Goal: Task Accomplishment & Management: Use online tool/utility

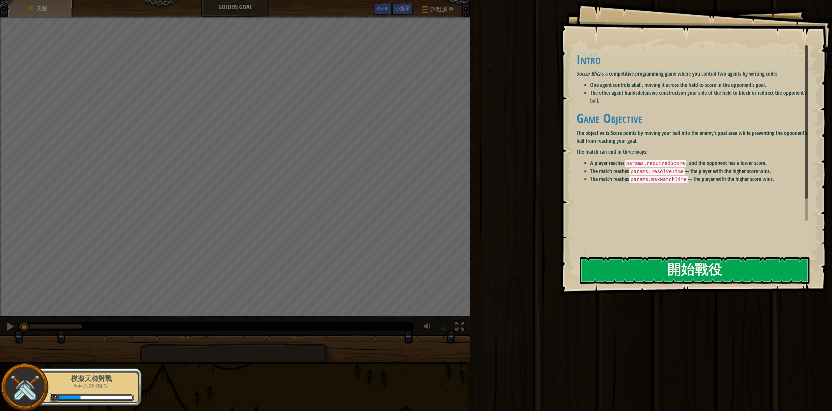
click at [83, 388] on p "天梯村的公民感謝你。" at bounding box center [91, 386] width 86 height 5
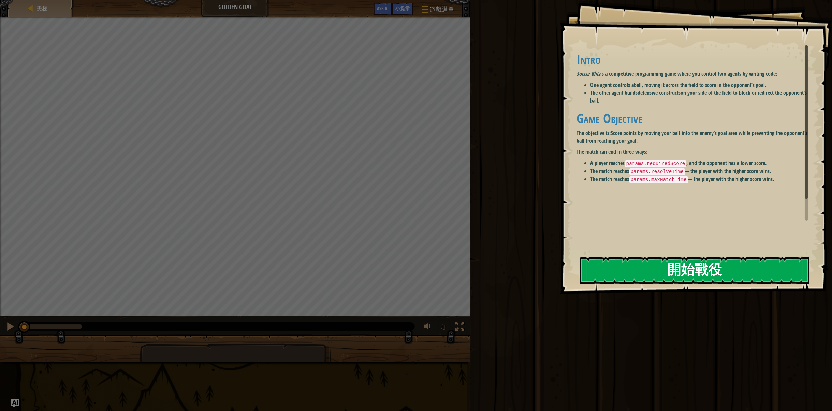
click at [634, 276] on button "開始戰役" at bounding box center [695, 270] width 230 height 27
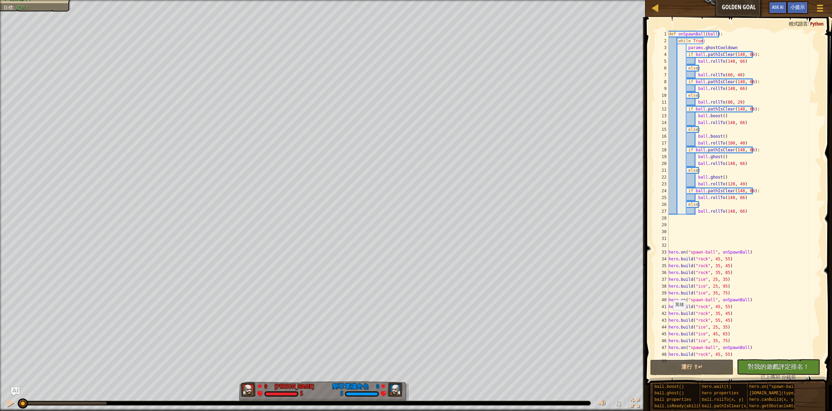
click at [8, 379] on div "紅隊贏了。 目標 : 成功！ 0 何定宇 [PERSON_NAME] 5 0 簡單電腦角色 5 ♫ Okar" at bounding box center [416, 205] width 832 height 411
click at [6, 404] on div at bounding box center [10, 403] width 9 height 9
click at [738, 186] on div "def onSpawnBall ( ball ) : while True : params . ghostCooldown if ball . pathIs…" at bounding box center [741, 201] width 149 height 341
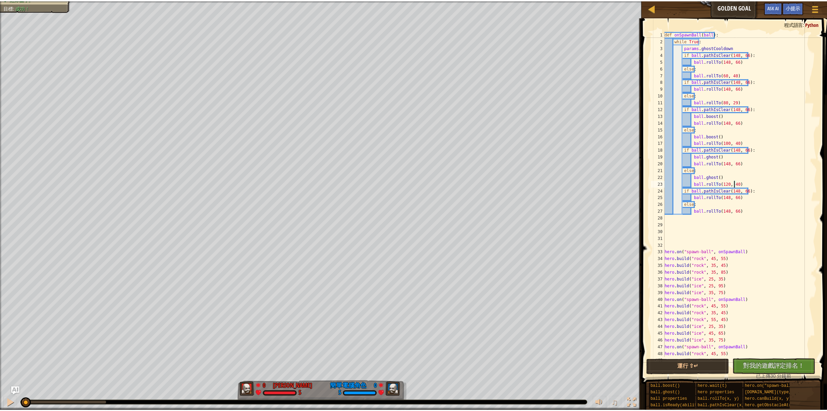
scroll to position [3, 5]
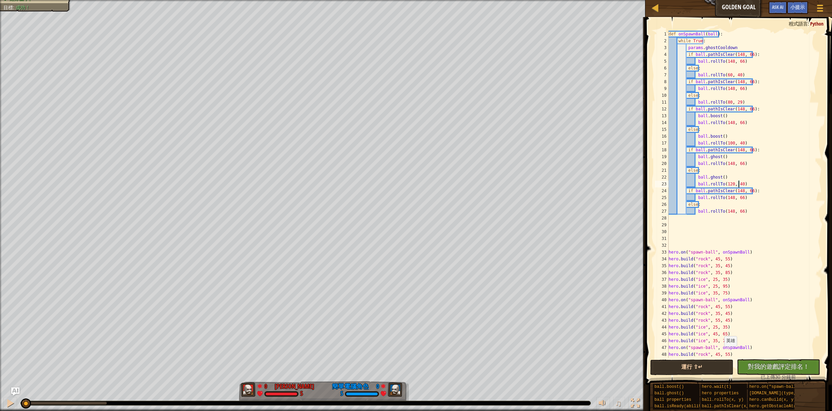
type textarea "ball.rollTo(120, 40)"
click at [707, 373] on button "運行 ⇧↵" at bounding box center [691, 368] width 83 height 16
click at [10, 402] on div at bounding box center [10, 403] width 9 height 9
click at [653, 9] on div at bounding box center [655, 8] width 9 height 9
